Goal: Task Accomplishment & Management: Use online tool/utility

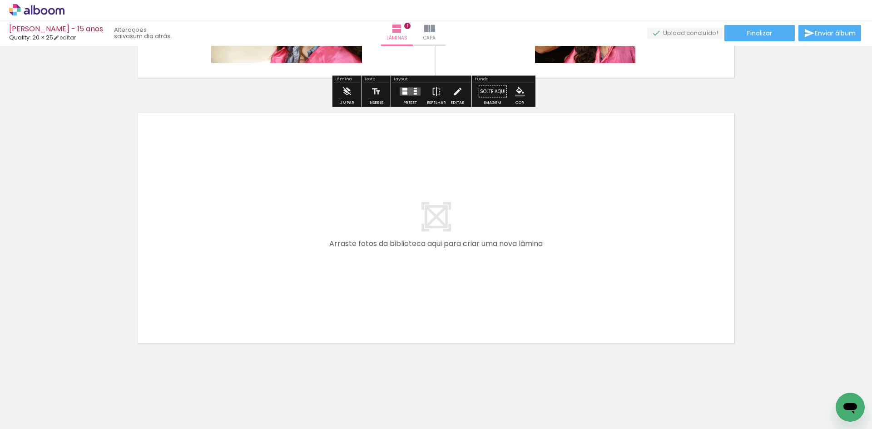
scroll to position [240, 0]
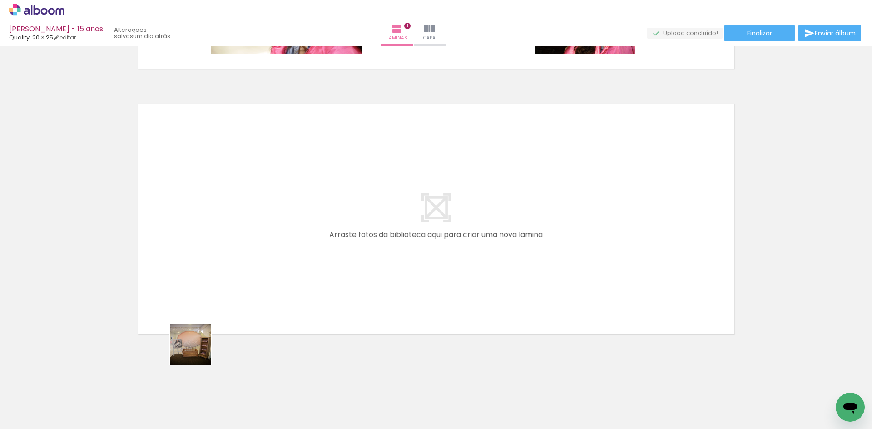
drag, startPoint x: 196, startPoint y: 400, endPoint x: 199, endPoint y: 277, distance: 123.1
click at [199, 277] on quentale-workspace at bounding box center [436, 214] width 872 height 429
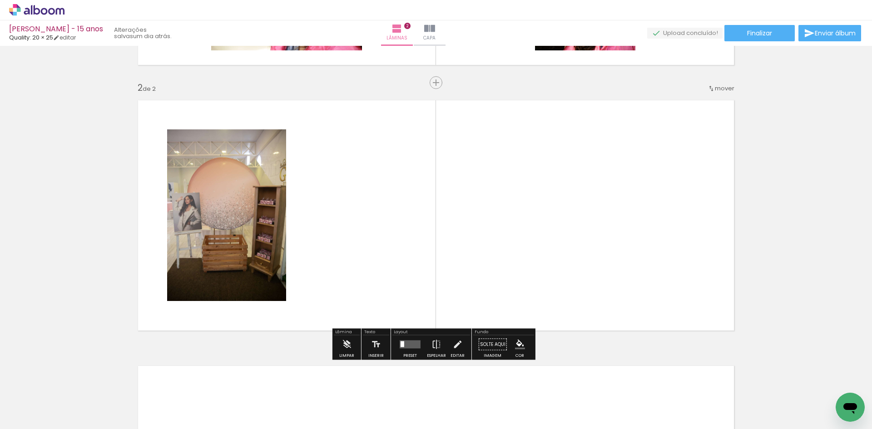
scroll to position [250, 0]
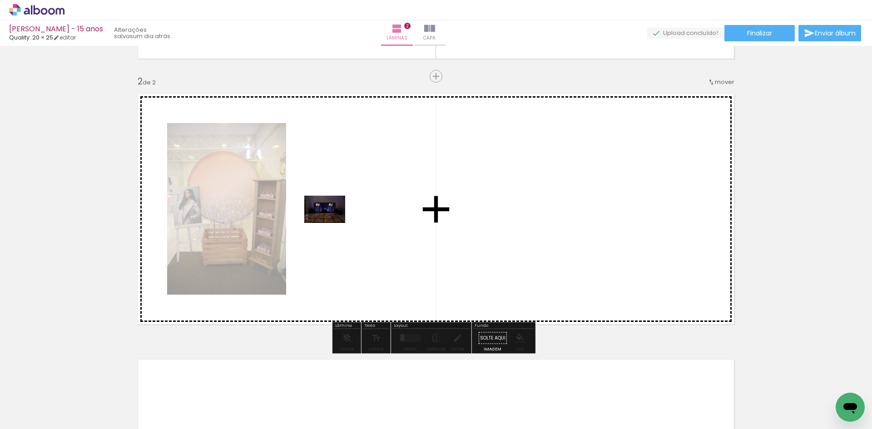
drag, startPoint x: 247, startPoint y: 405, endPoint x: 331, endPoint y: 223, distance: 200.9
click at [331, 223] on quentale-workspace at bounding box center [436, 214] width 872 height 429
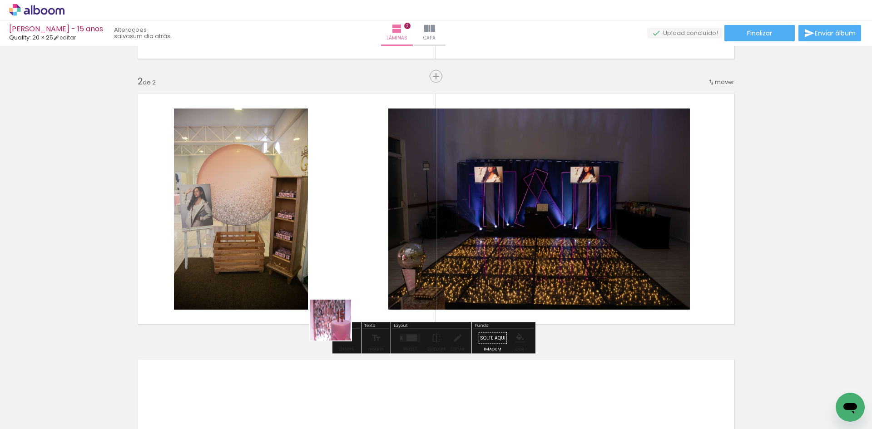
drag, startPoint x: 293, startPoint y: 403, endPoint x: 370, endPoint y: 227, distance: 192.6
click at [370, 227] on quentale-workspace at bounding box center [436, 214] width 872 height 429
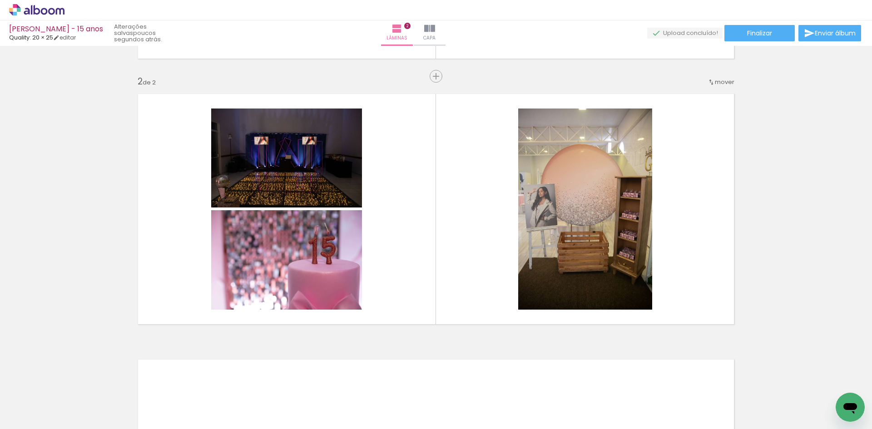
scroll to position [0, 1648]
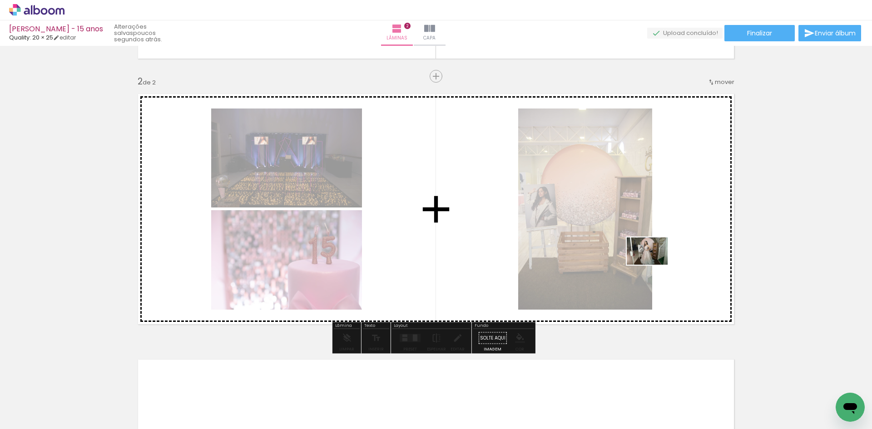
drag, startPoint x: 636, startPoint y: 403, endPoint x: 654, endPoint y: 239, distance: 164.9
click at [654, 239] on quentale-workspace at bounding box center [436, 214] width 872 height 429
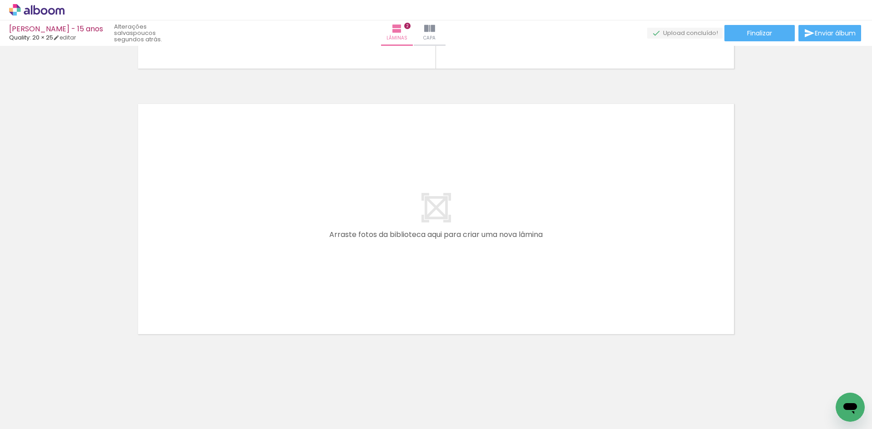
scroll to position [0, 128]
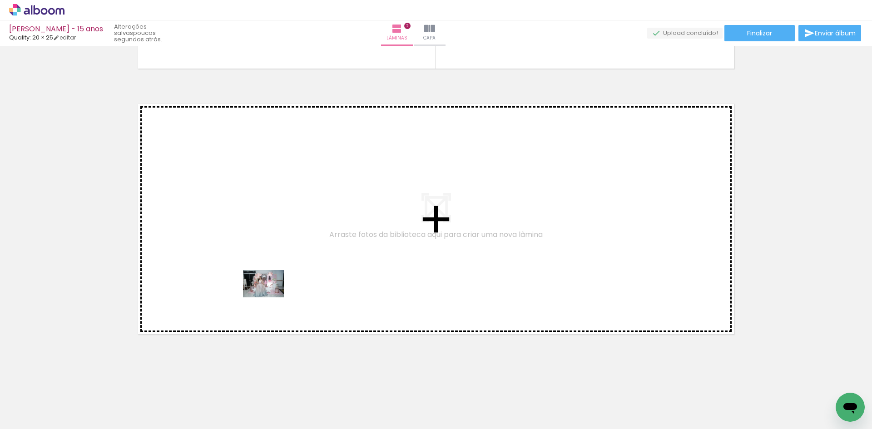
drag, startPoint x: 225, startPoint y: 402, endPoint x: 271, endPoint y: 292, distance: 119.7
click at [271, 292] on quentale-workspace at bounding box center [436, 214] width 872 height 429
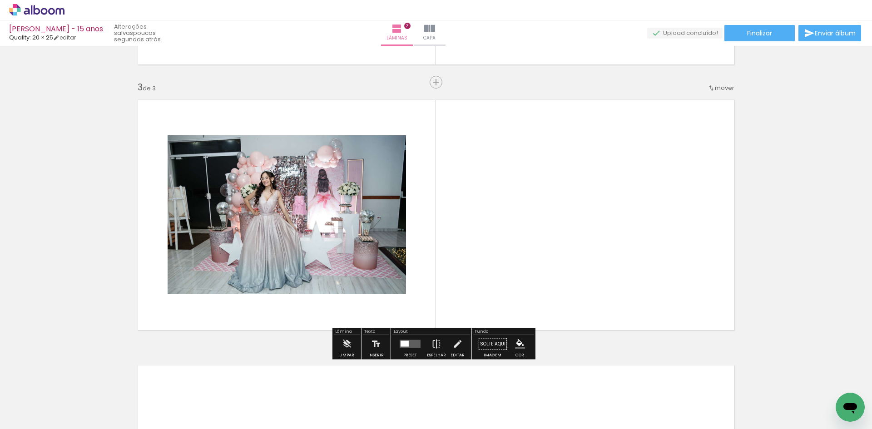
scroll to position [516, 0]
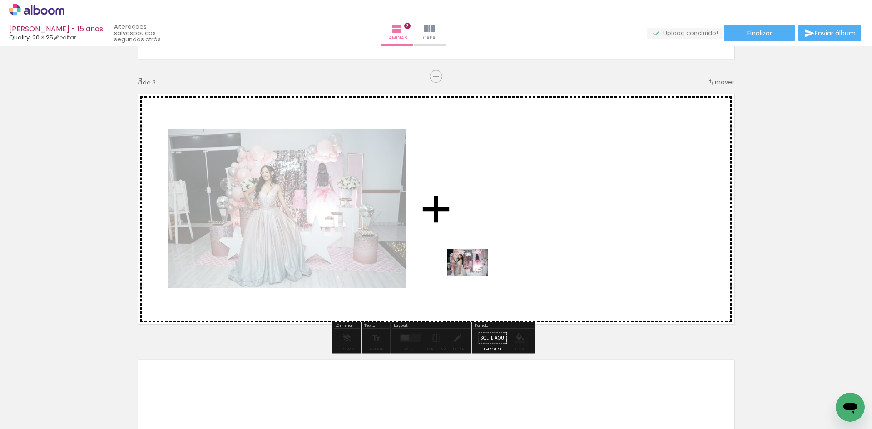
drag, startPoint x: 275, startPoint y: 403, endPoint x: 474, endPoint y: 277, distance: 235.6
click at [474, 277] on quentale-workspace at bounding box center [436, 214] width 872 height 429
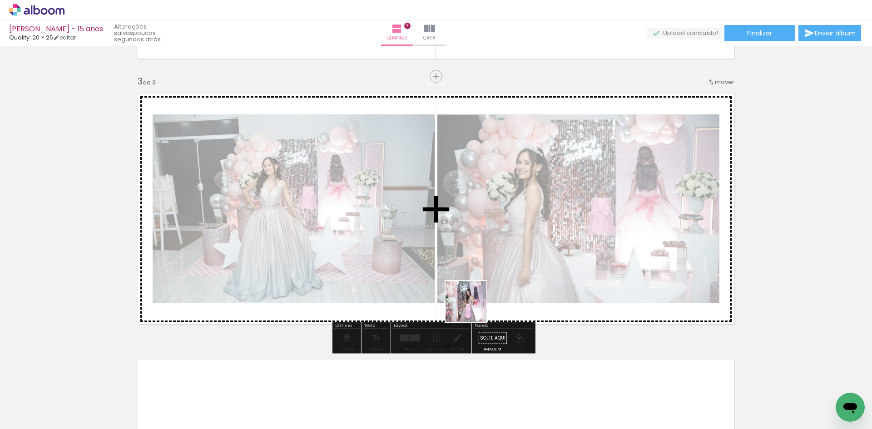
drag, startPoint x: 373, startPoint y: 407, endPoint x: 449, endPoint y: 338, distance: 102.2
click at [485, 289] on quentale-workspace at bounding box center [436, 214] width 872 height 429
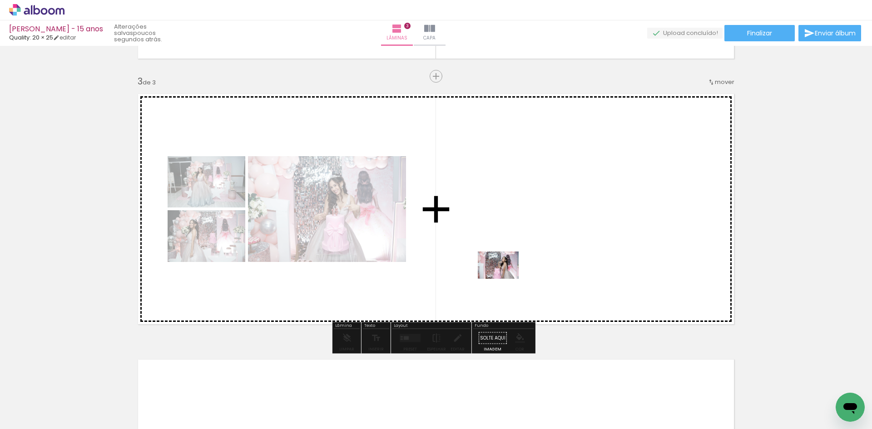
drag, startPoint x: 422, startPoint y: 409, endPoint x: 505, endPoint y: 279, distance: 154.2
click at [505, 279] on quentale-workspace at bounding box center [436, 214] width 872 height 429
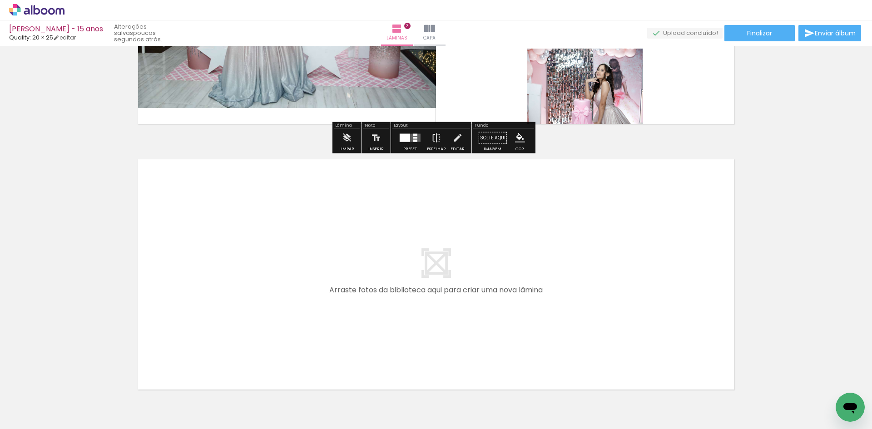
scroll to position [743, 0]
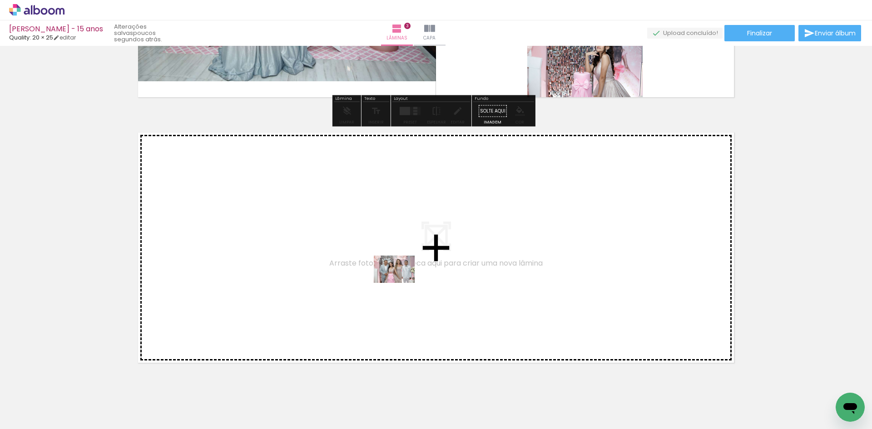
drag, startPoint x: 574, startPoint y: 400, endPoint x: 401, endPoint y: 283, distance: 208.8
click at [401, 283] on quentale-workspace at bounding box center [436, 214] width 872 height 429
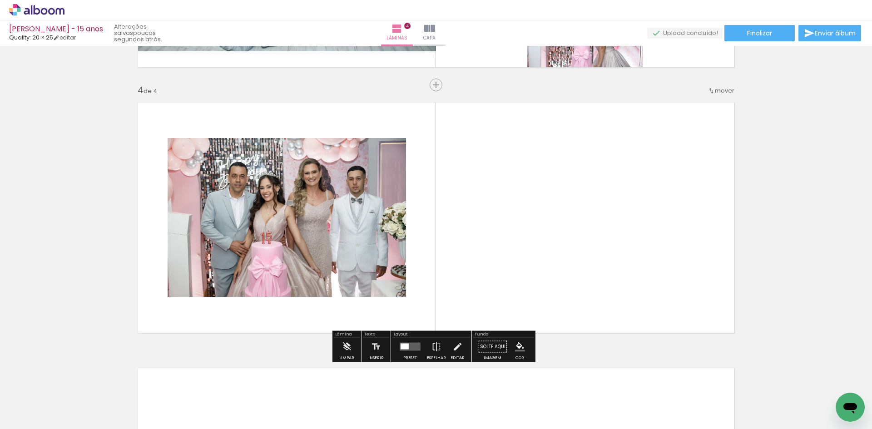
scroll to position [781, 0]
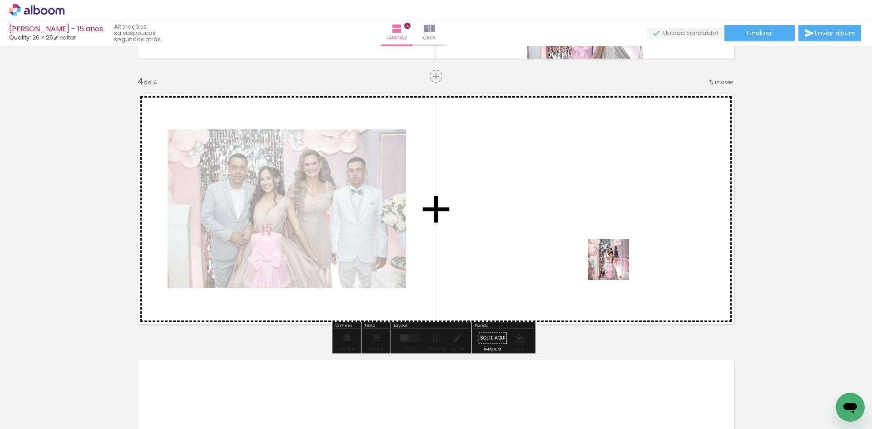
drag, startPoint x: 630, startPoint y: 401, endPoint x: 615, endPoint y: 258, distance: 143.8
click at [615, 258] on quentale-workspace at bounding box center [436, 214] width 872 height 429
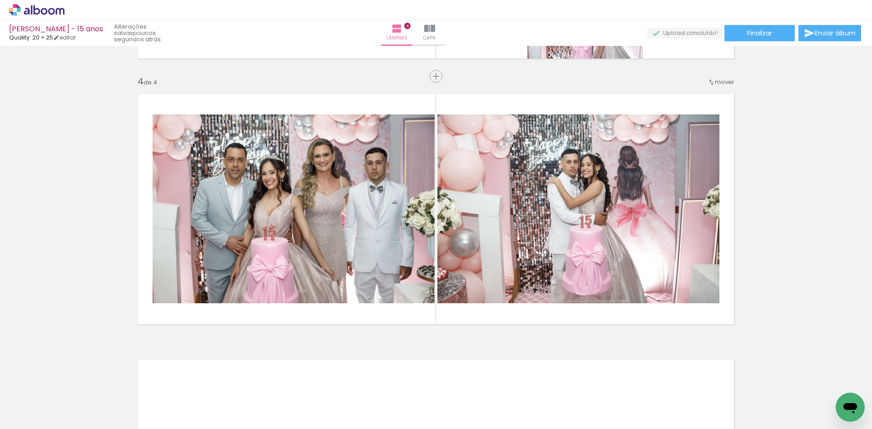
scroll to position [0, 107]
click at [322, 380] on iron-icon at bounding box center [321, 381] width 10 height 10
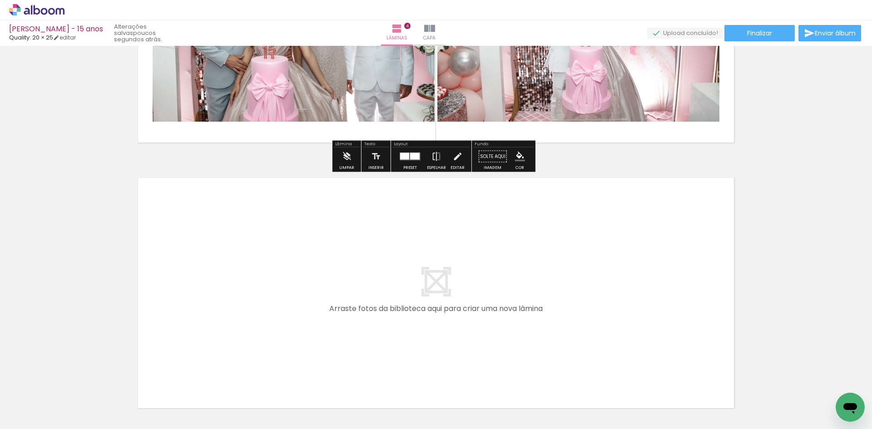
scroll to position [1009, 0]
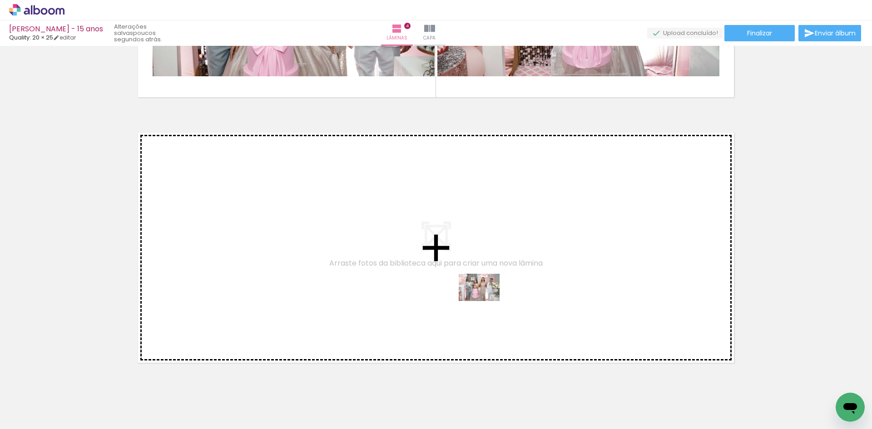
drag, startPoint x: 486, startPoint y: 404, endPoint x: 486, endPoint y: 301, distance: 103.1
click at [486, 301] on quentale-workspace at bounding box center [436, 214] width 872 height 429
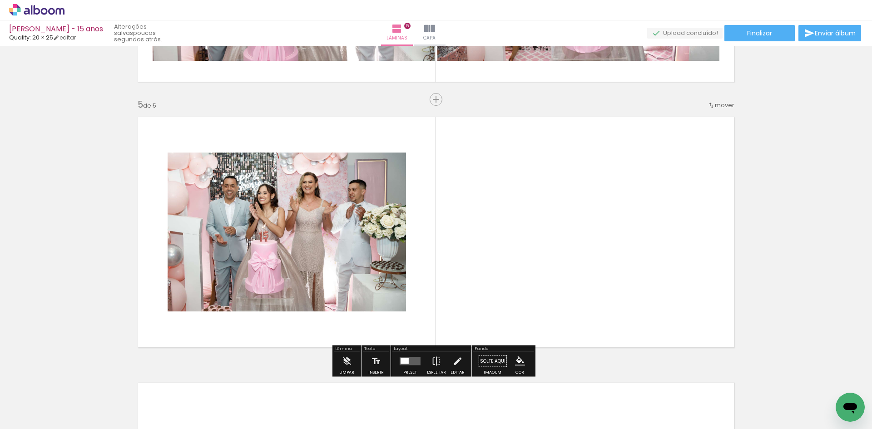
scroll to position [1047, 0]
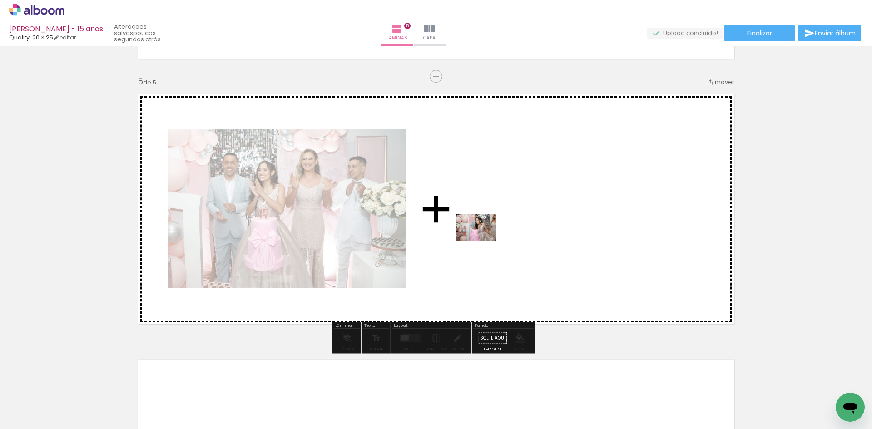
drag, startPoint x: 540, startPoint y: 400, endPoint x: 483, endPoint y: 241, distance: 168.5
click at [483, 241] on quentale-workspace at bounding box center [436, 214] width 872 height 429
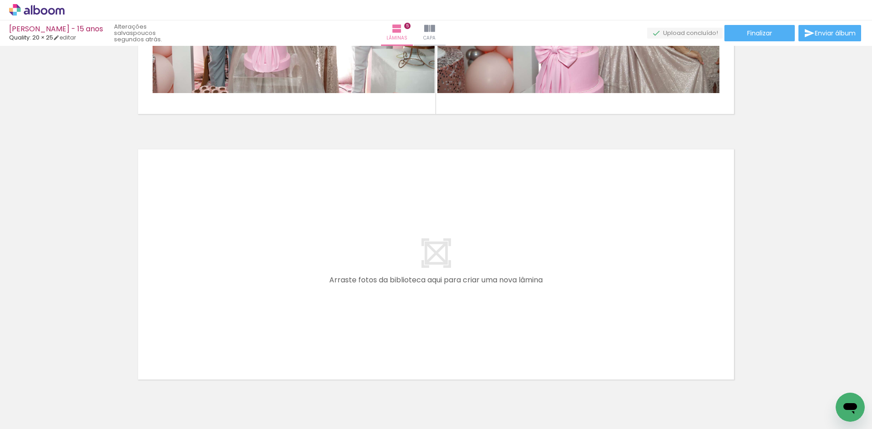
scroll to position [0, 1842]
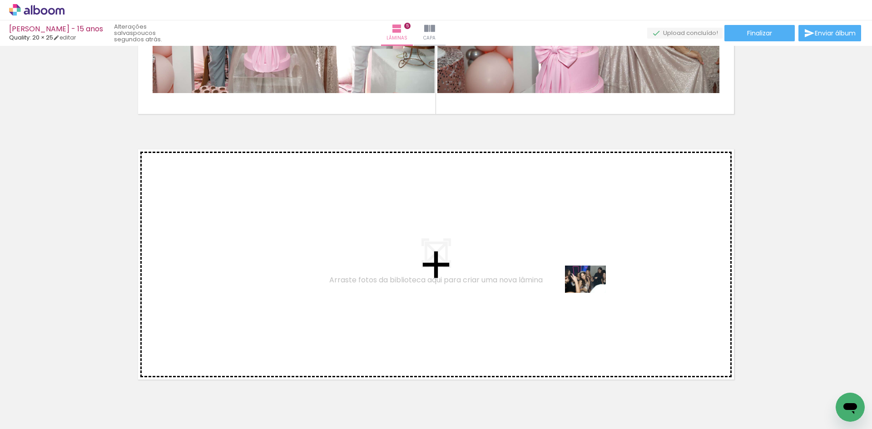
drag, startPoint x: 590, startPoint y: 403, endPoint x: 592, endPoint y: 293, distance: 110.4
click at [592, 293] on quentale-workspace at bounding box center [436, 214] width 872 height 429
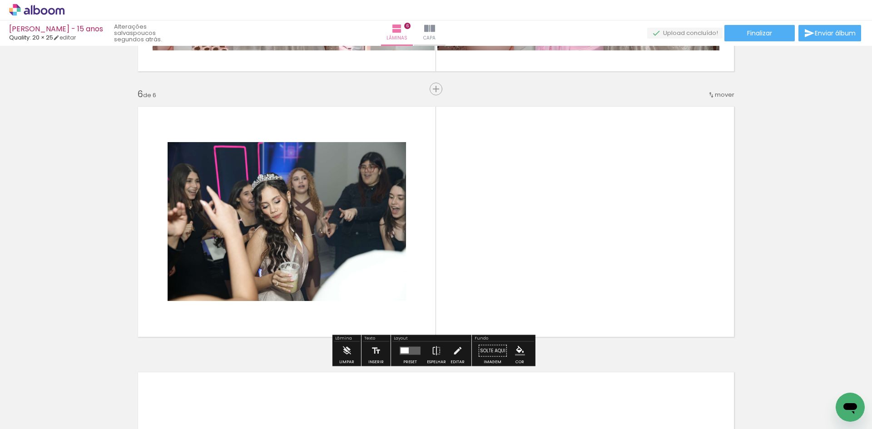
scroll to position [1313, 0]
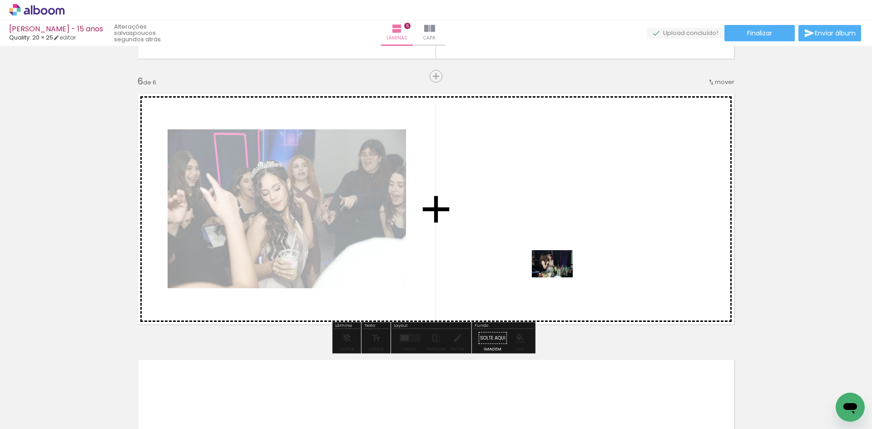
drag, startPoint x: 541, startPoint y: 405, endPoint x: 559, endPoint y: 277, distance: 128.4
click at [559, 277] on quentale-workspace at bounding box center [436, 214] width 872 height 429
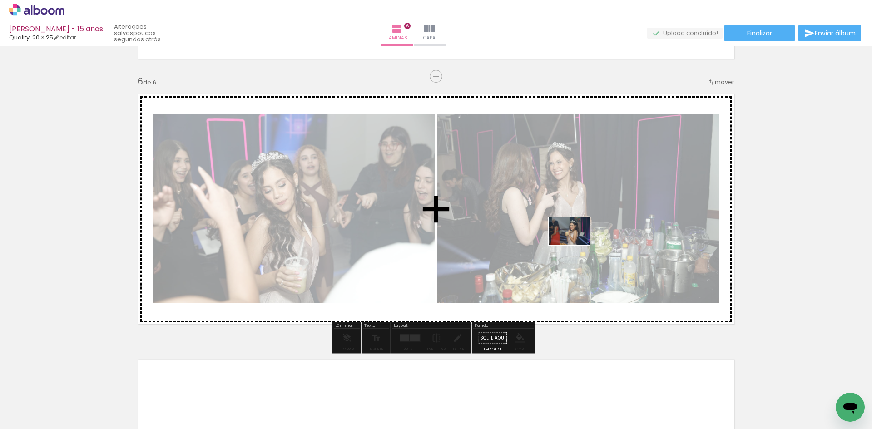
drag, startPoint x: 695, startPoint y: 408, endPoint x: 575, endPoint y: 244, distance: 202.8
click at [575, 244] on quentale-workspace at bounding box center [436, 214] width 872 height 429
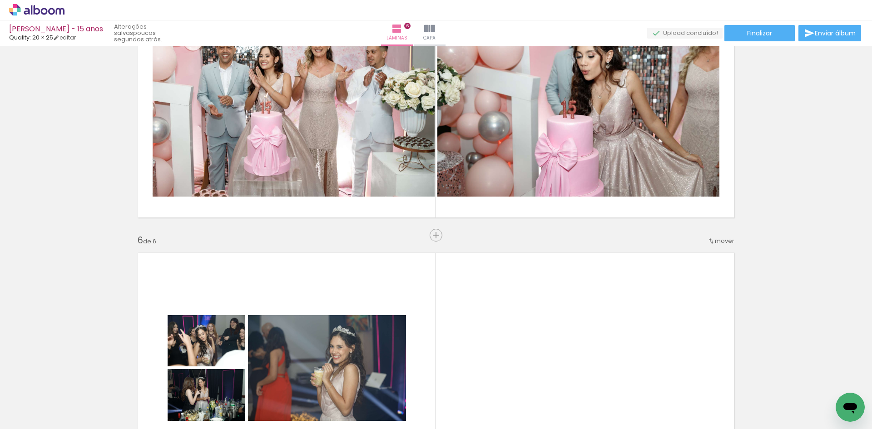
scroll to position [1131, 0]
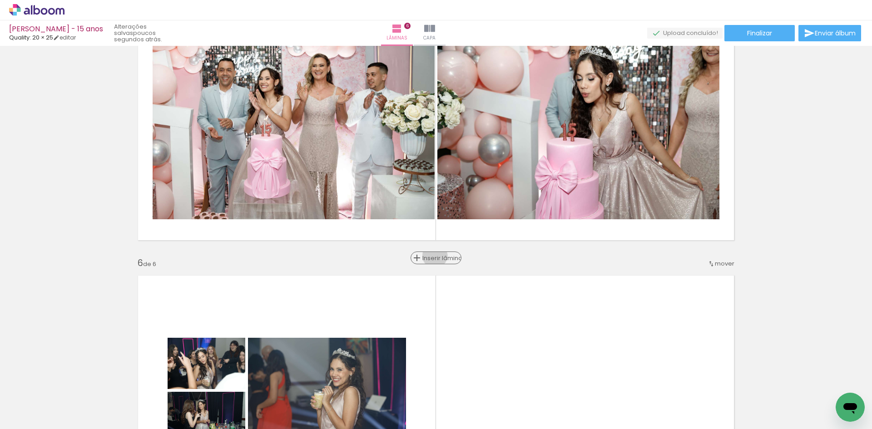
click at [431, 256] on span "Inserir lâmina" at bounding box center [439, 258] width 35 height 6
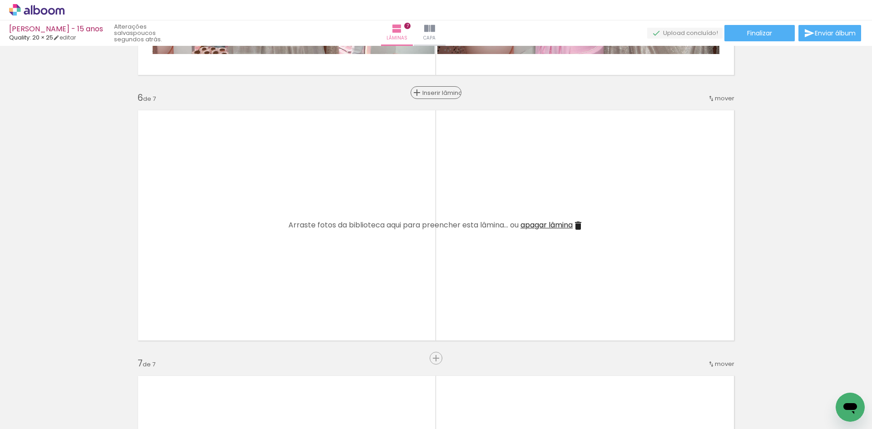
scroll to position [1313, 0]
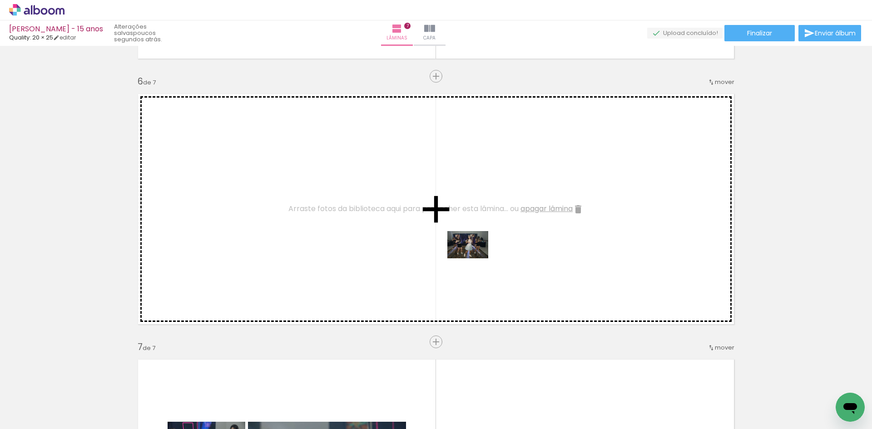
drag, startPoint x: 442, startPoint y: 401, endPoint x: 475, endPoint y: 258, distance: 146.7
click at [475, 258] on quentale-workspace at bounding box center [436, 214] width 872 height 429
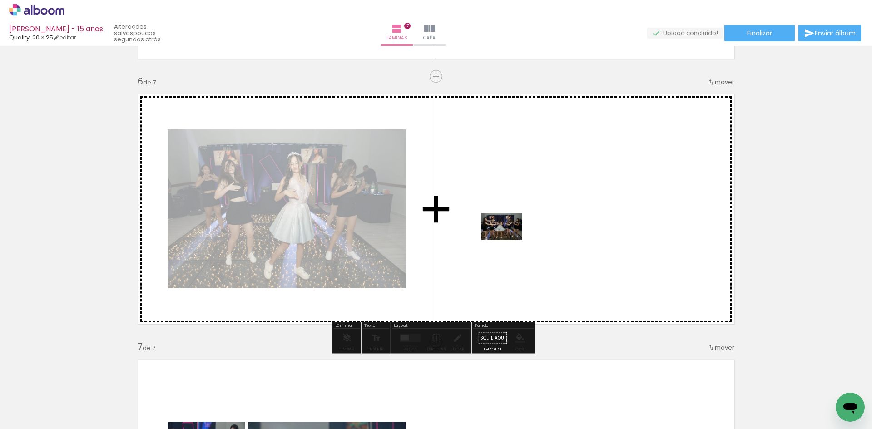
drag, startPoint x: 490, startPoint y: 399, endPoint x: 509, endPoint y: 240, distance: 160.0
click at [509, 240] on quentale-workspace at bounding box center [436, 214] width 872 height 429
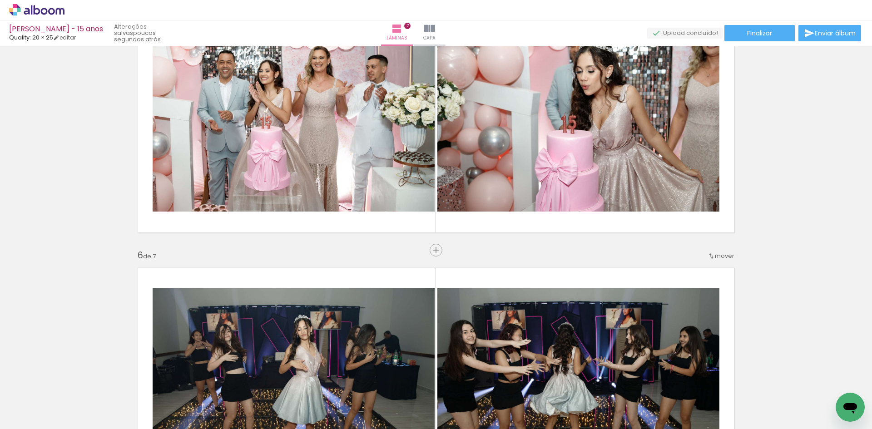
scroll to position [1131, 0]
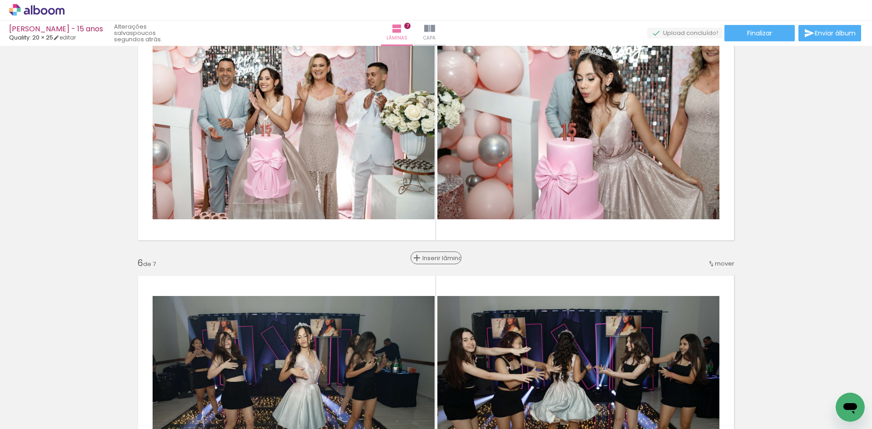
click at [429, 255] on span "Inserir lâmina" at bounding box center [439, 258] width 35 height 6
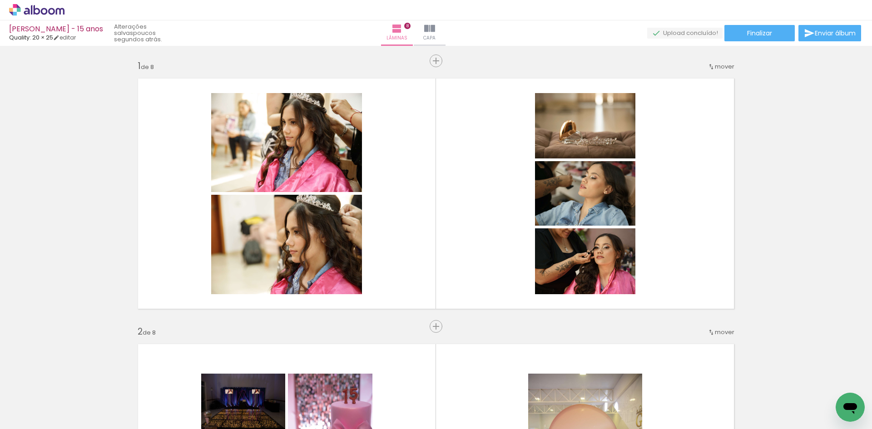
scroll to position [0, 2206]
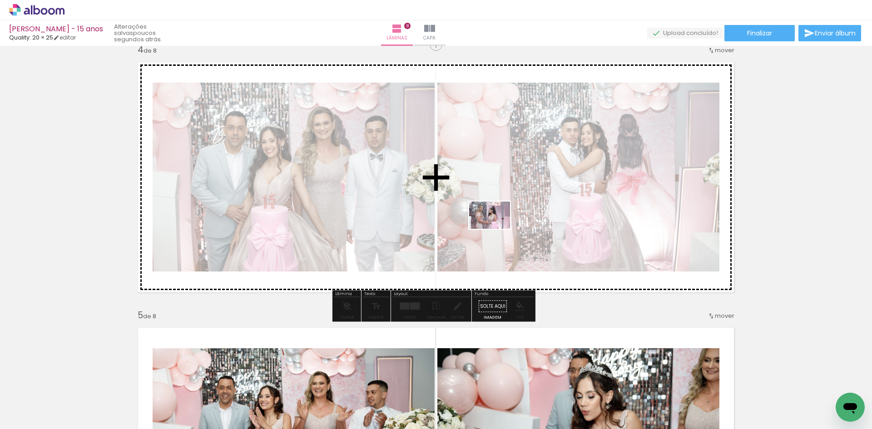
drag, startPoint x: 524, startPoint y: 407, endPoint x: 496, endPoint y: 225, distance: 183.8
click at [496, 225] on quentale-workspace at bounding box center [436, 214] width 872 height 429
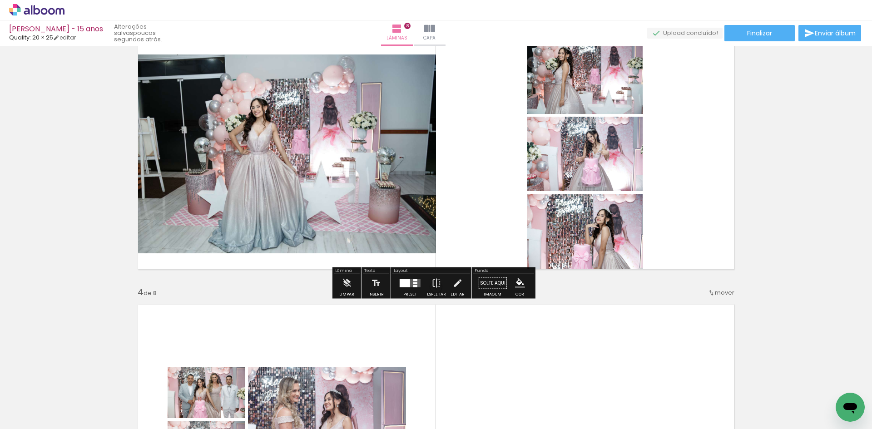
scroll to position [636, 0]
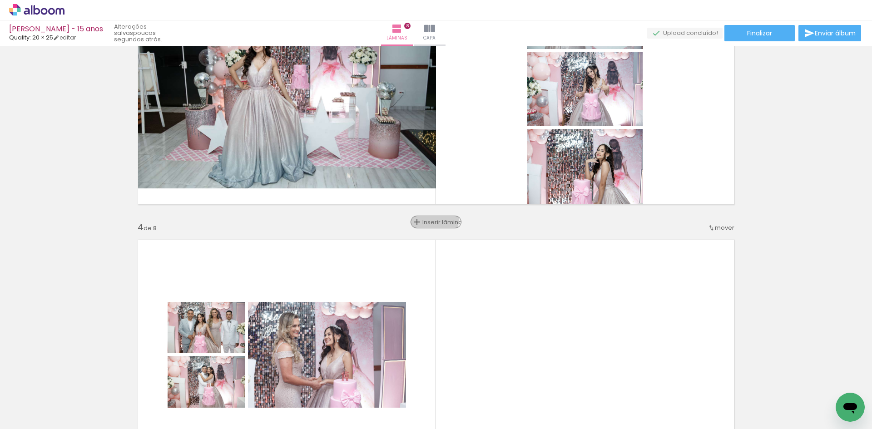
click at [431, 219] on span "Inserir lâmina" at bounding box center [439, 222] width 35 height 6
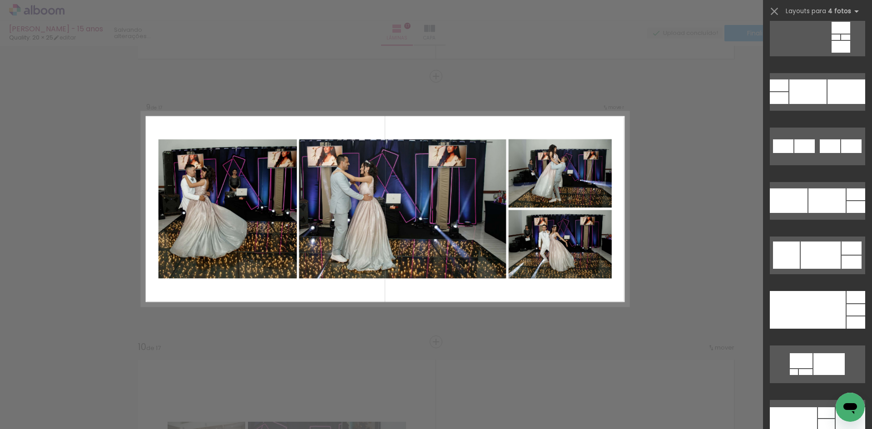
scroll to position [4132, 0]
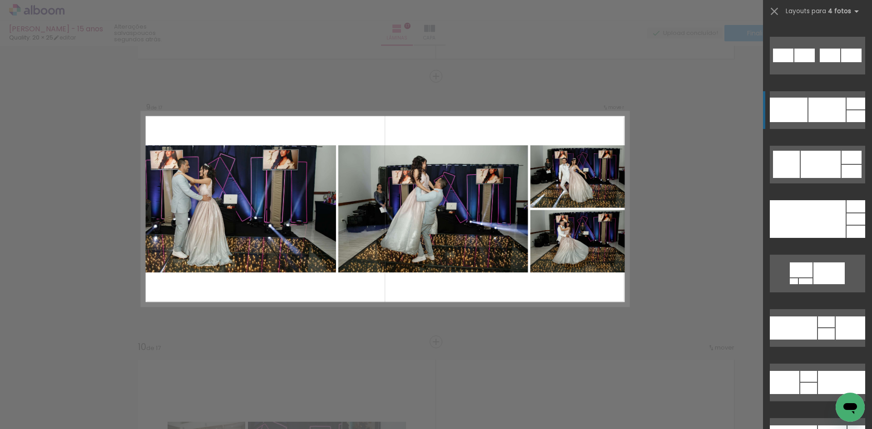
click at [835, 110] on div at bounding box center [826, 110] width 37 height 25
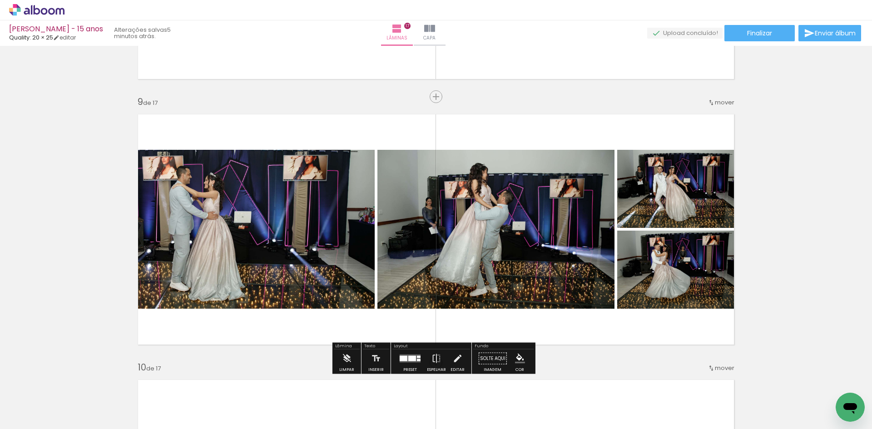
scroll to position [2155, 0]
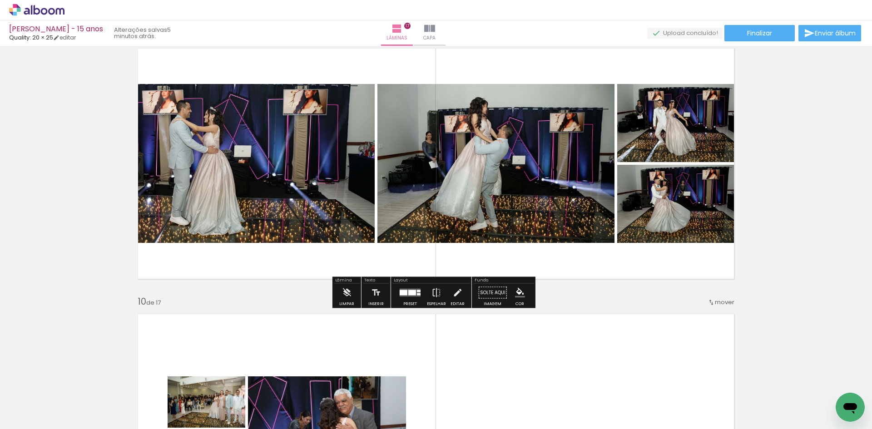
click at [404, 293] on div at bounding box center [404, 292] width 8 height 5
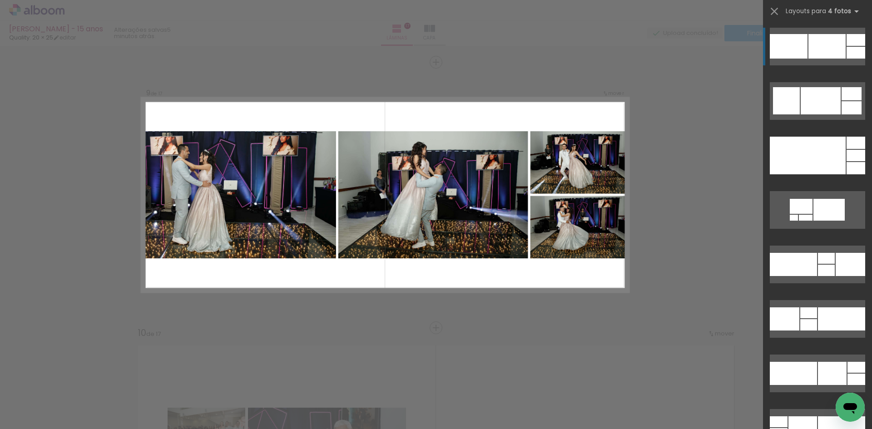
scroll to position [2110, 0]
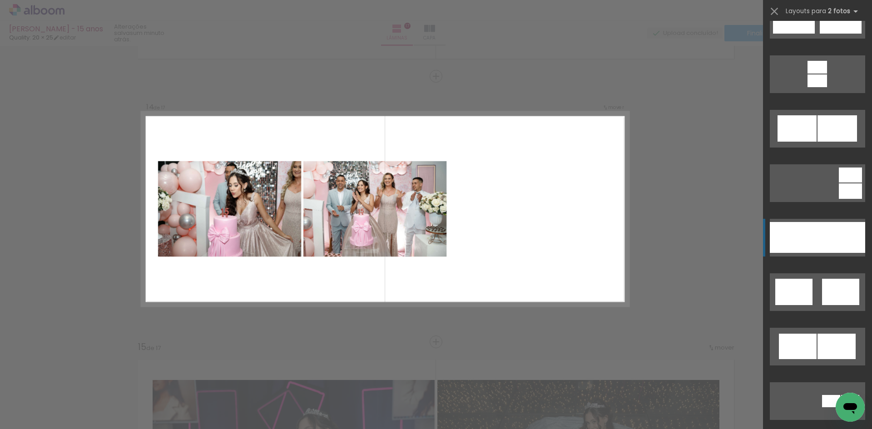
scroll to position [409, 0]
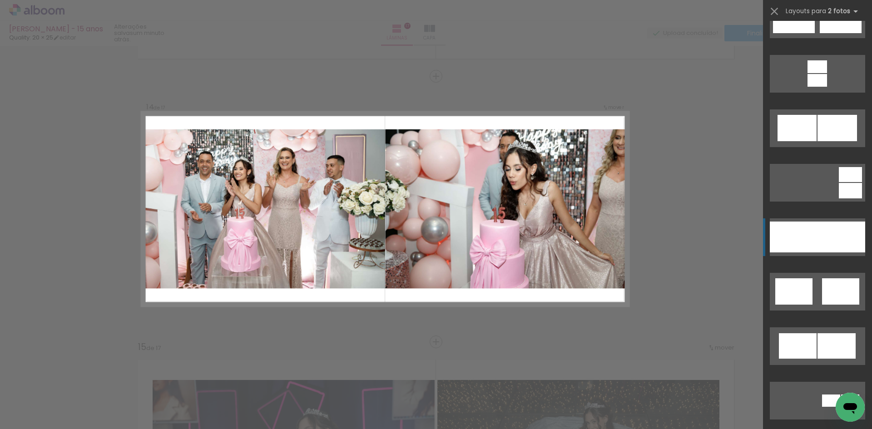
click at [806, 238] on div at bounding box center [794, 237] width 48 height 31
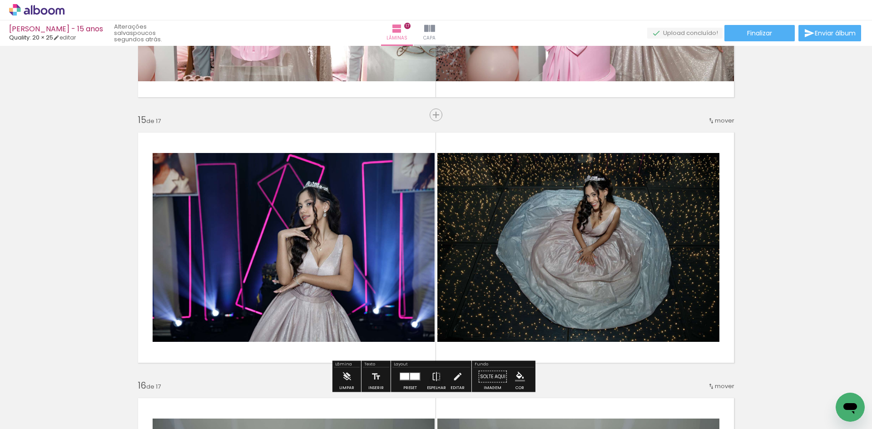
scroll to position [3710, 0]
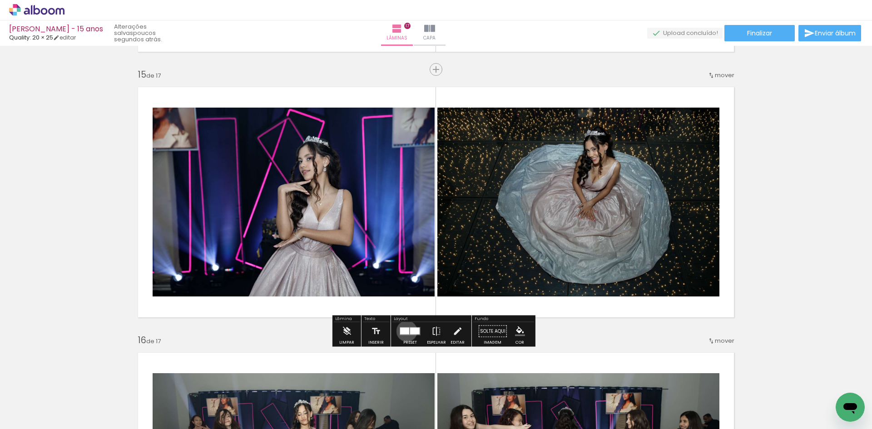
click at [405, 331] on div at bounding box center [404, 331] width 9 height 7
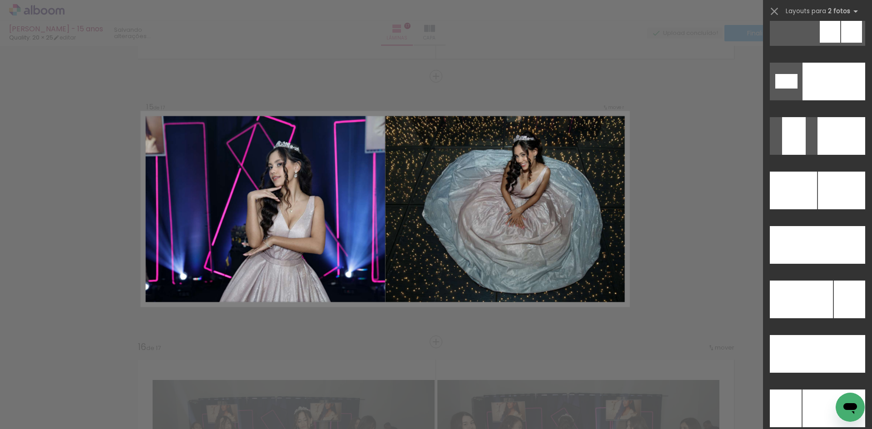
scroll to position [3905, 0]
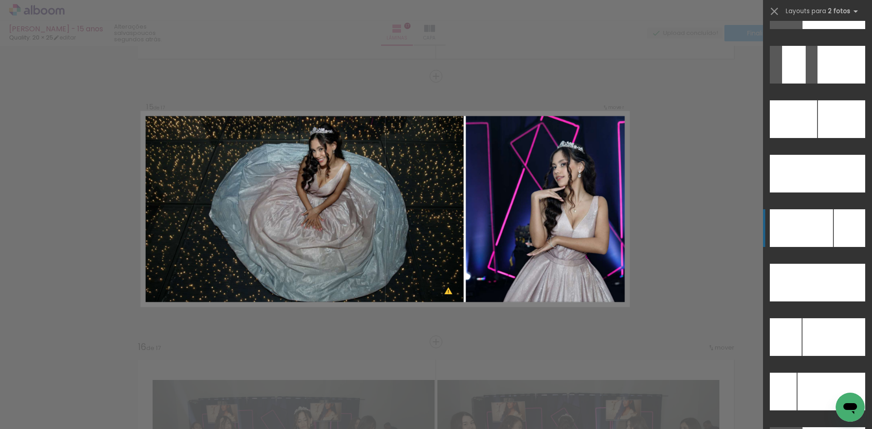
click at [801, 216] on div at bounding box center [801, 228] width 63 height 38
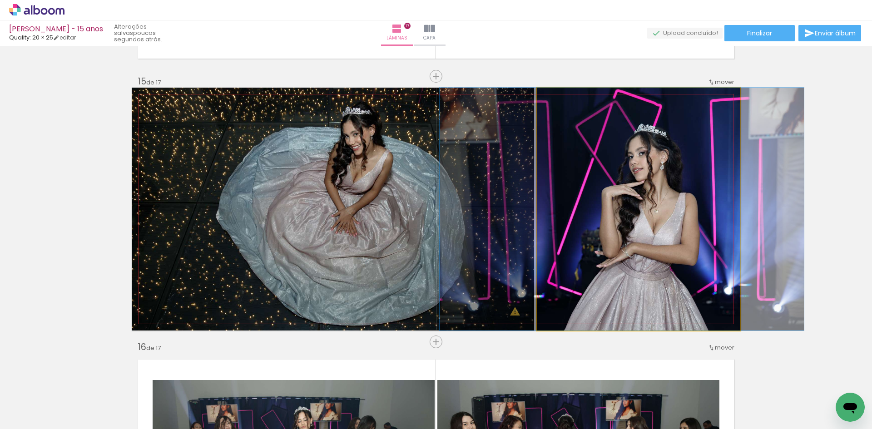
drag, startPoint x: 686, startPoint y: 218, endPoint x: 669, endPoint y: 212, distance: 17.7
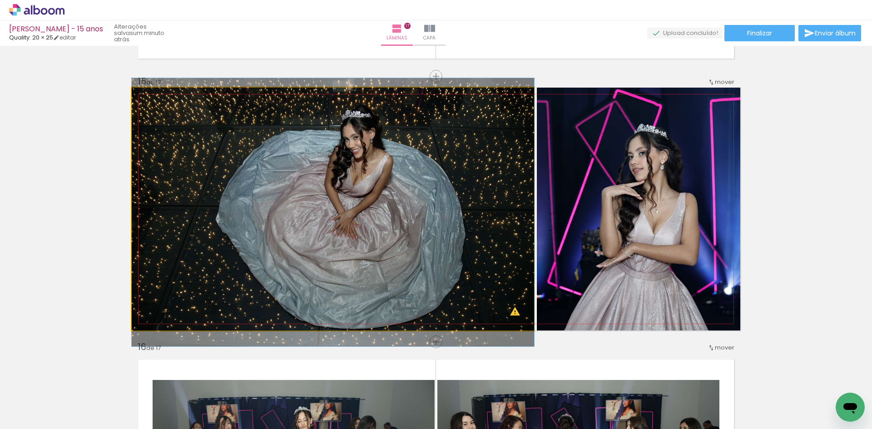
drag, startPoint x: 429, startPoint y: 234, endPoint x: 457, endPoint y: 237, distance: 28.3
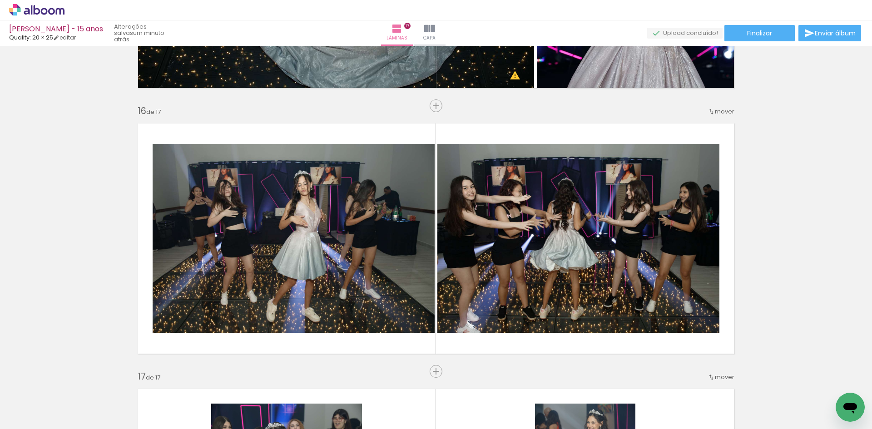
scroll to position [3976, 0]
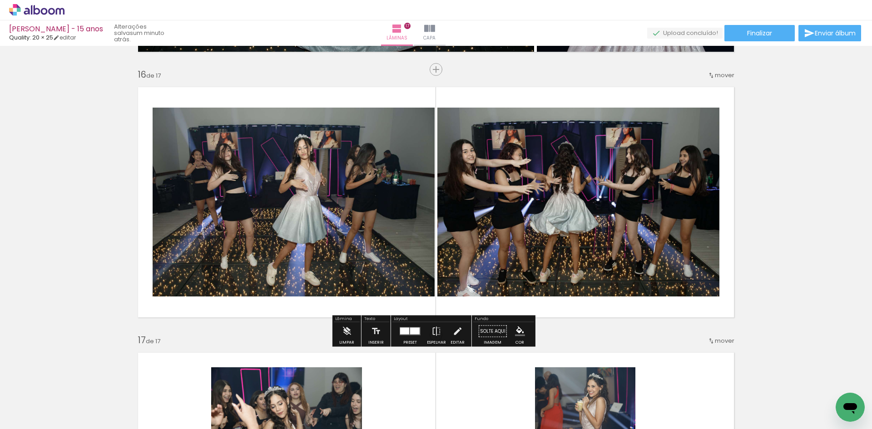
click at [407, 333] on quentale-layouter at bounding box center [410, 331] width 21 height 8
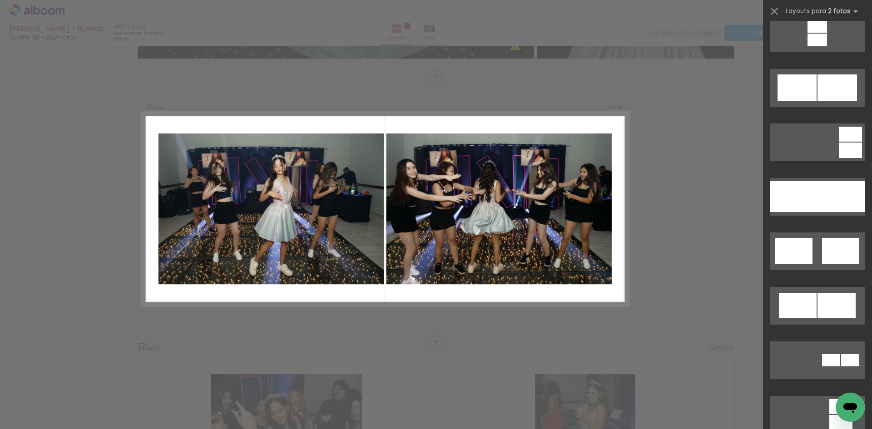
scroll to position [454, 0]
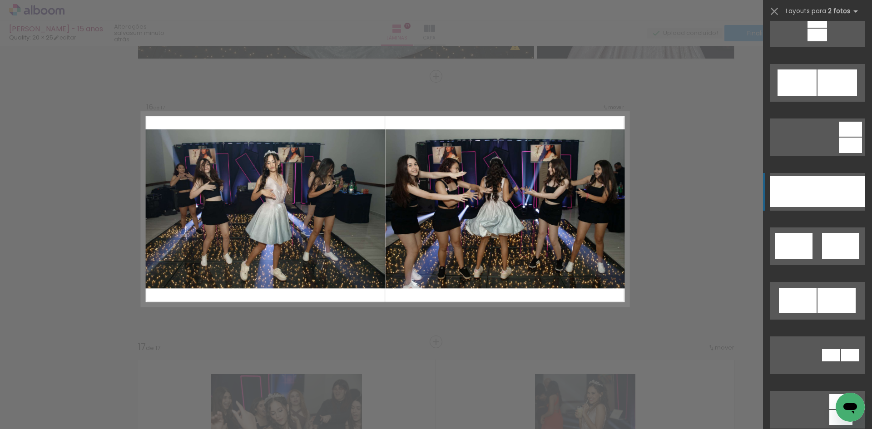
click at [810, 186] on div at bounding box center [794, 191] width 48 height 31
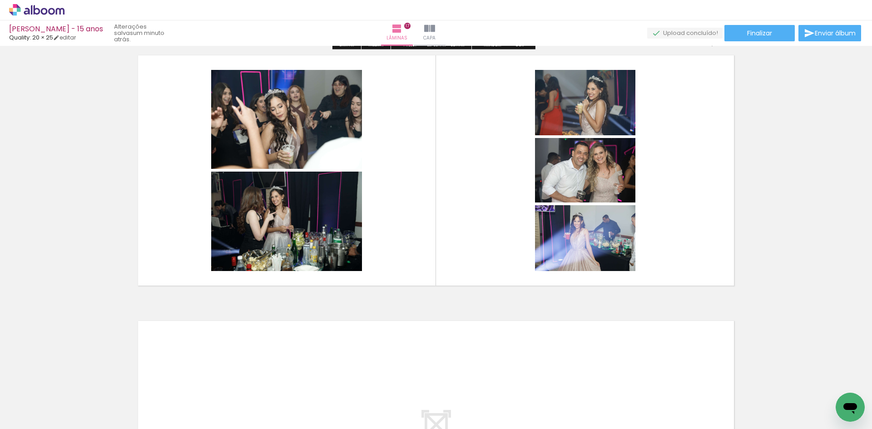
scroll to position [4287, 0]
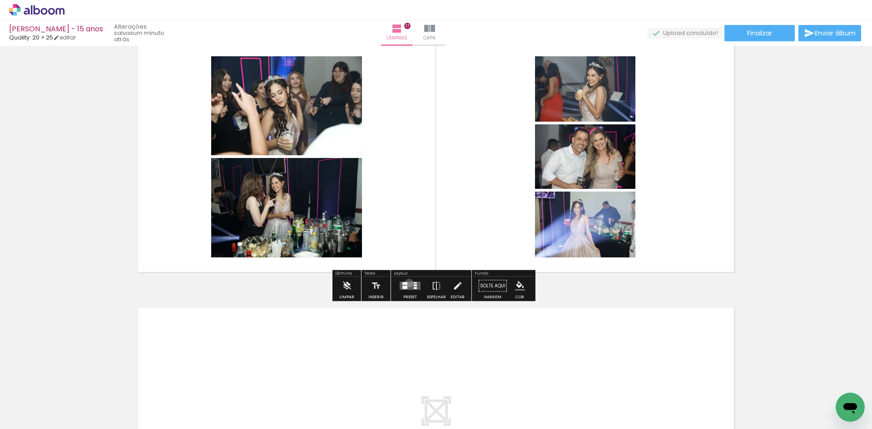
click at [407, 283] on quentale-layouter at bounding box center [410, 286] width 21 height 8
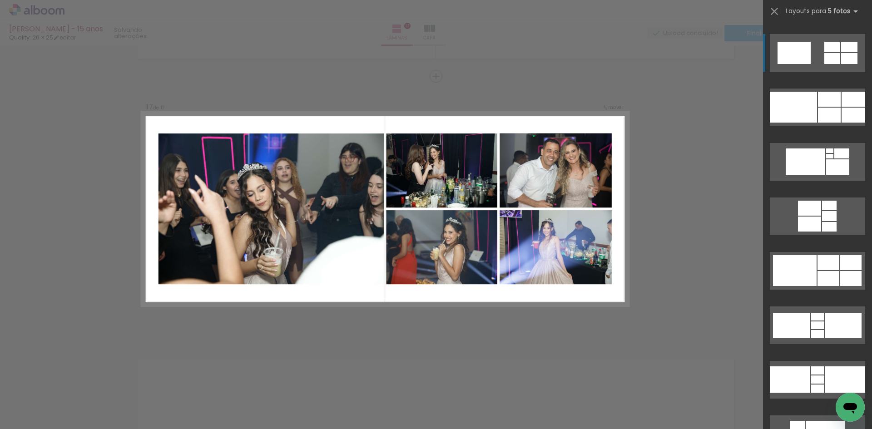
scroll to position [1816, 0]
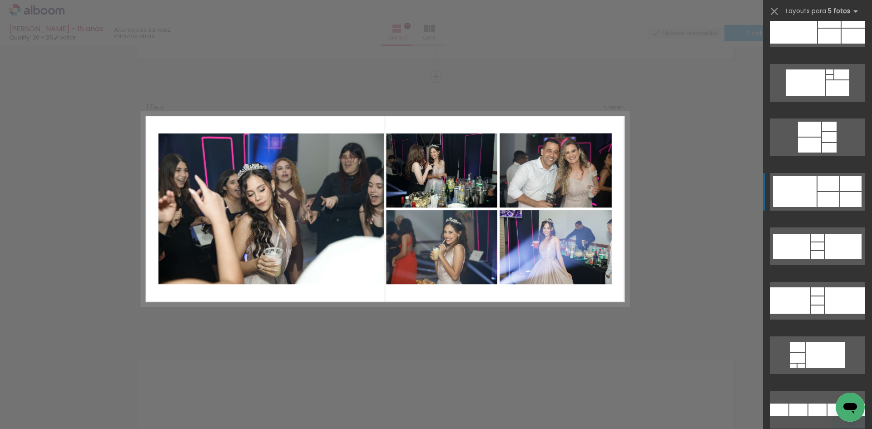
click at [800, 188] on div at bounding box center [795, 191] width 44 height 31
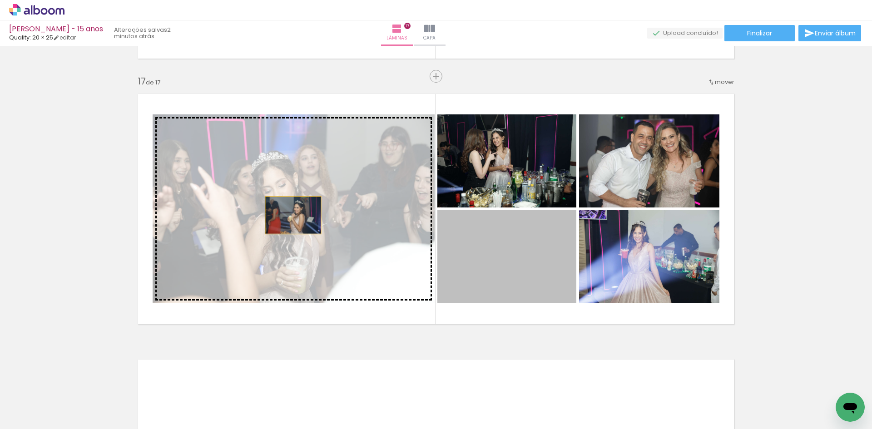
drag, startPoint x: 515, startPoint y: 258, endPoint x: 272, endPoint y: 213, distance: 247.1
click at [0, 0] on slot at bounding box center [0, 0] width 0 height 0
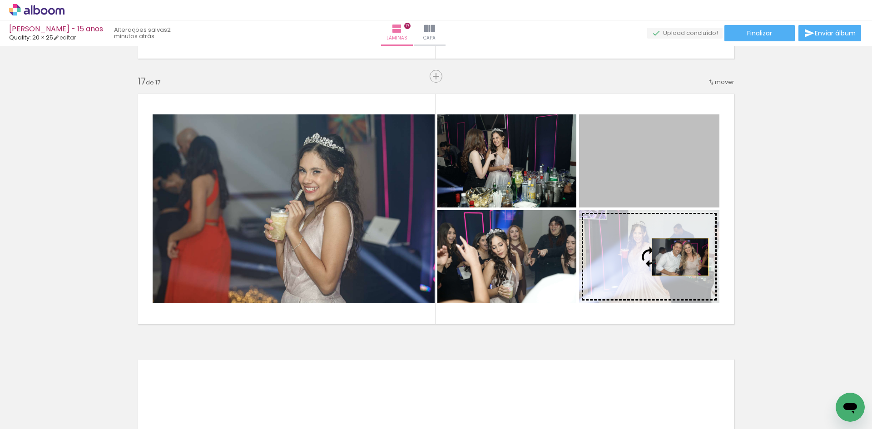
drag, startPoint x: 681, startPoint y: 160, endPoint x: 677, endPoint y: 257, distance: 97.3
click at [0, 0] on slot at bounding box center [0, 0] width 0 height 0
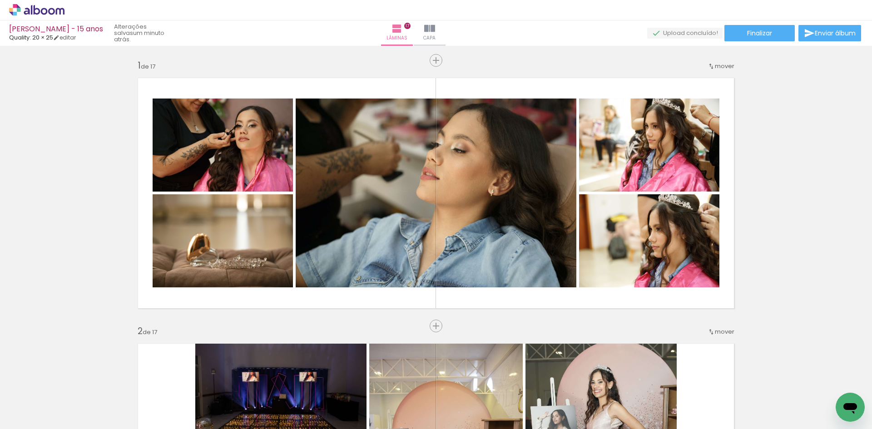
scroll to position [0, 0]
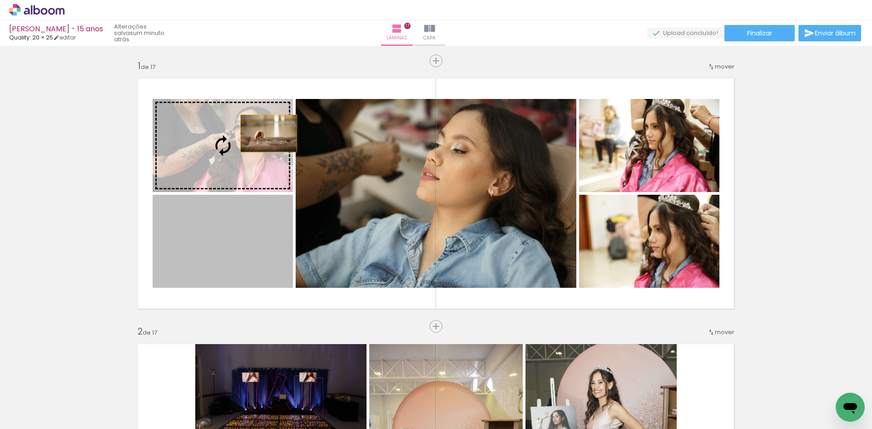
drag, startPoint x: 254, startPoint y: 245, endPoint x: 265, endPoint y: 133, distance: 112.2
click at [0, 0] on slot at bounding box center [0, 0] width 0 height 0
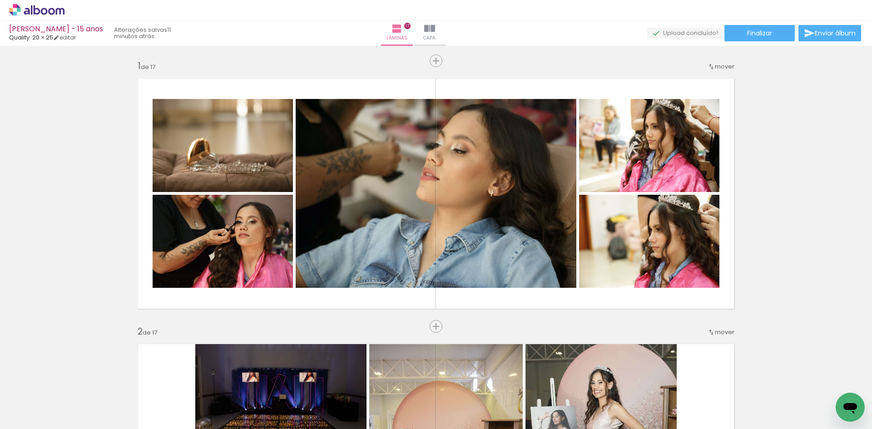
scroll to position [0, 81]
